Goal: Information Seeking & Learning: Check status

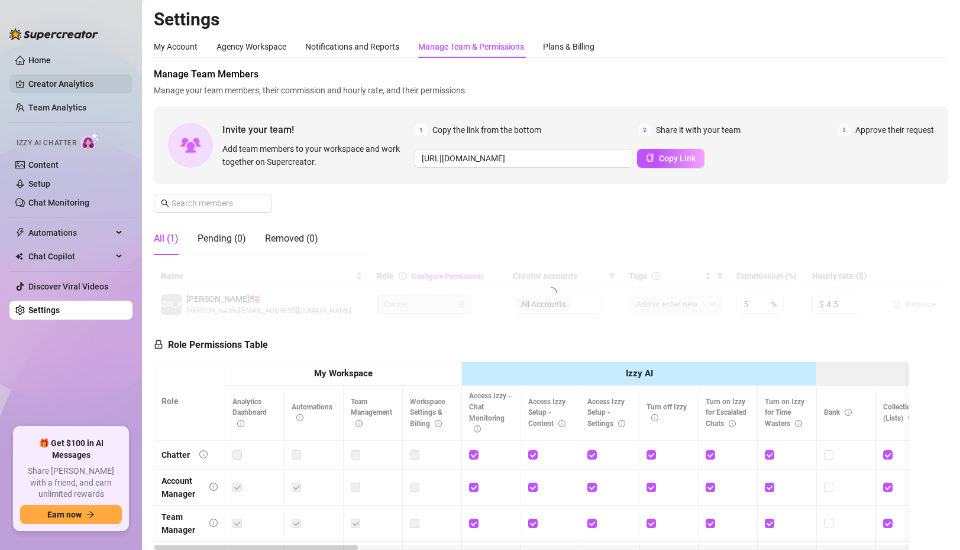
click at [50, 86] on link "Creator Analytics" at bounding box center [75, 84] width 95 height 19
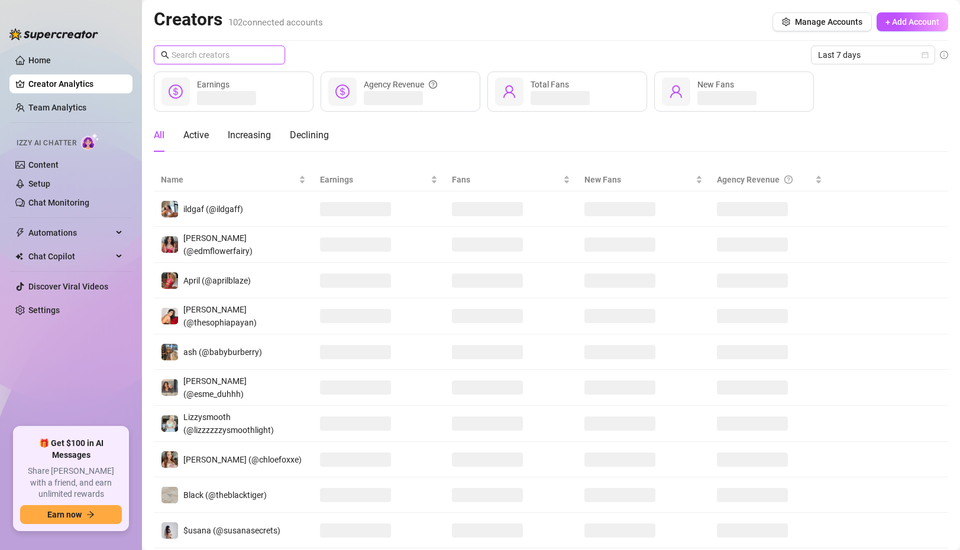
click at [225, 59] on input "text" at bounding box center [219, 54] width 97 height 13
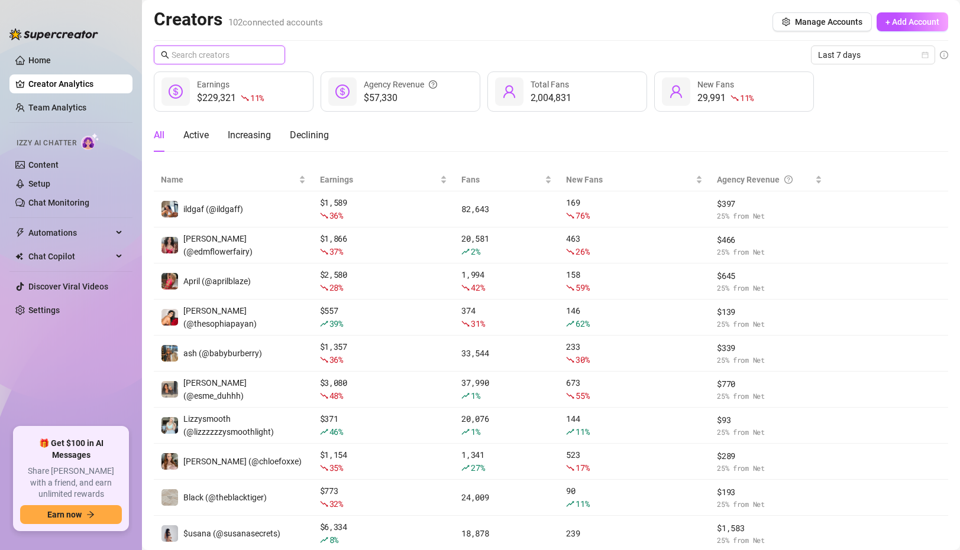
paste input "yourxgoldfish"
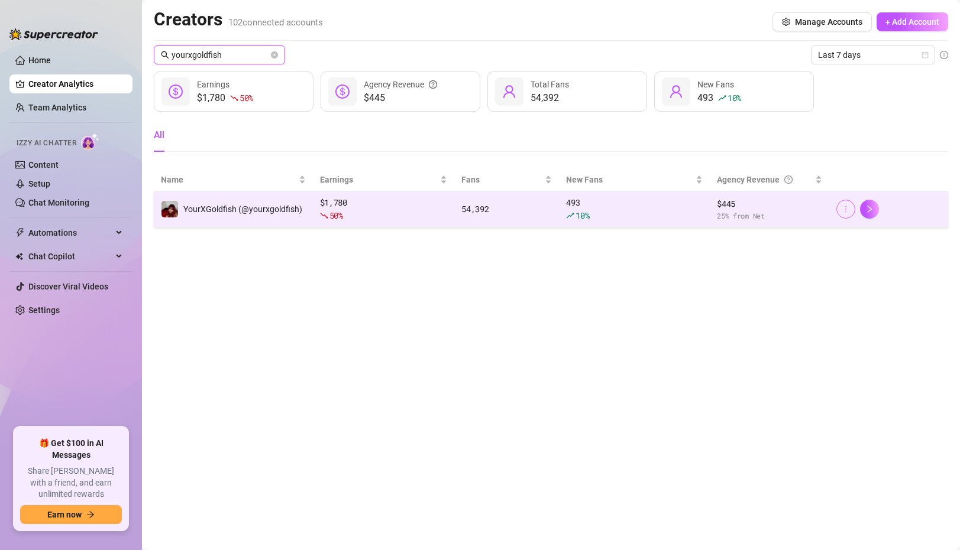
type input "yourxgoldfish"
click at [849, 207] on icon "more" at bounding box center [845, 209] width 8 height 8
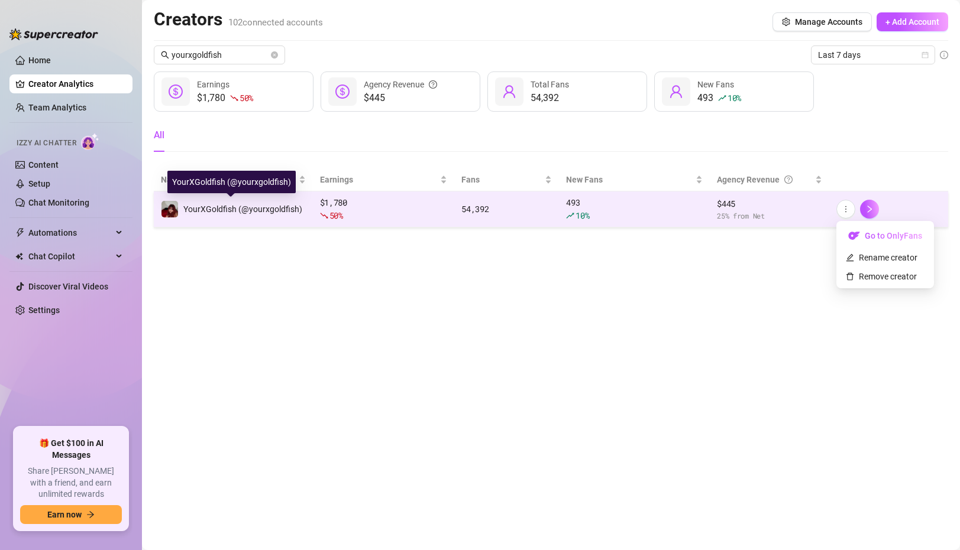
click at [203, 212] on span "YourXGoldfish (@yourxgoldfish)" at bounding box center [242, 209] width 119 height 9
